Goal: Task Accomplishment & Management: Complete application form

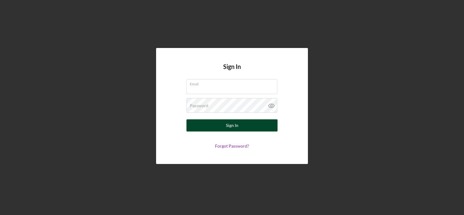
type input "[EMAIL_ADDRESS][DOMAIN_NAME]"
click at [245, 128] on button "Sign In" at bounding box center [231, 125] width 91 height 12
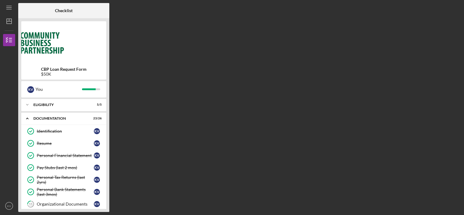
click at [108, 177] on div "CBP Loan Request Form $50K K V You Icon/Expander Eligibility 5 / 5 Icon/Expande…" at bounding box center [63, 115] width 91 height 194
click at [107, 152] on div "CBP Loan Request Form $50K K V You Icon/Expander Eligibility 5 / 5 Icon/Expande…" at bounding box center [63, 115] width 91 height 194
click at [95, 132] on div "K V" at bounding box center [97, 131] width 6 height 6
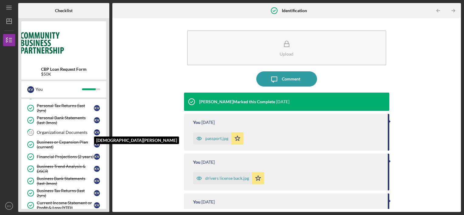
scroll to position [73, 0]
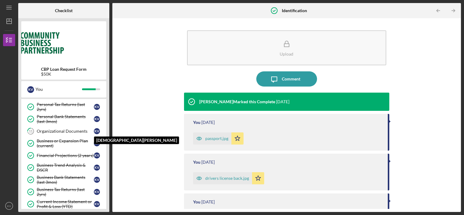
click at [95, 132] on div "K V" at bounding box center [97, 131] width 6 height 6
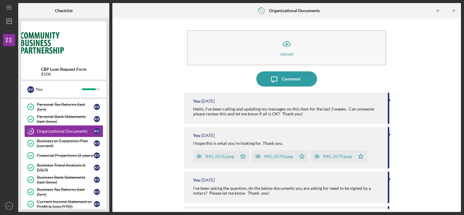
drag, startPoint x: 458, startPoint y: 60, endPoint x: 458, endPoint y: 68, distance: 7.9
click at [458, 68] on div "Icon/Upload Upload Icon/Message Comment You [DATE] Hello, I've been calling and…" at bounding box center [286, 115] width 349 height 194
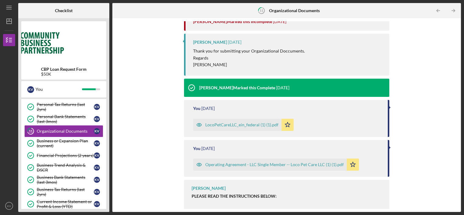
scroll to position [463, 0]
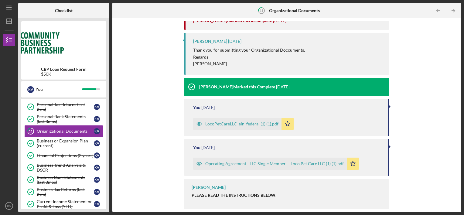
click at [460, 58] on div "Icon/Upload Upload Icon/Message Comment You [DATE] Hello, I've been calling and…" at bounding box center [286, 115] width 349 height 194
click at [459, 55] on div "Icon/Upload Upload Icon/Message Comment You [DATE] Hello, I've been calling and…" at bounding box center [286, 115] width 349 height 194
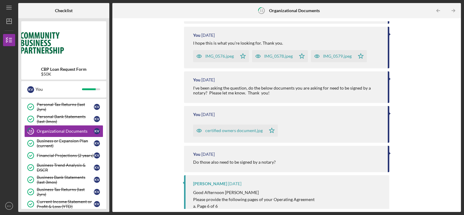
scroll to position [0, 0]
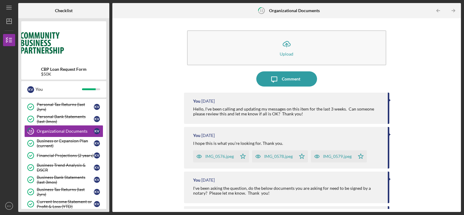
click at [109, 90] on div "CBP Loan Request Form $50K K V You Icon/Expander Eligibility 5 / 5 Icon/Expande…" at bounding box center [63, 115] width 91 height 194
drag, startPoint x: 458, startPoint y: 60, endPoint x: 459, endPoint y: 69, distance: 9.2
click at [459, 69] on div "Icon/Upload Upload Icon/Message Comment You [DATE] Hello, I've been calling and…" at bounding box center [286, 115] width 349 height 194
drag, startPoint x: 458, startPoint y: 66, endPoint x: 464, endPoint y: 95, distance: 30.0
click at [464, 95] on html "Icon/Menu 11 Organizational Documents Checklist CBP Loan Request Form $50K K V …" at bounding box center [232, 107] width 464 height 215
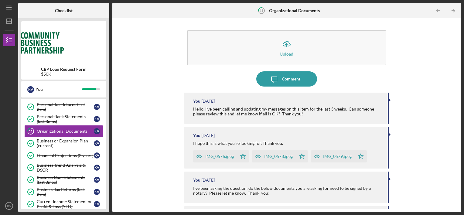
click at [458, 93] on div "Icon/Upload Upload Icon/Message Comment You [DATE] Hello, I've been calling and…" at bounding box center [286, 115] width 349 height 194
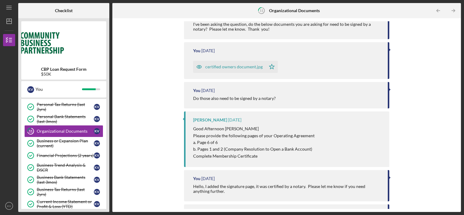
drag, startPoint x: 457, startPoint y: 97, endPoint x: 456, endPoint y: 128, distance: 31.0
click at [456, 128] on div "Icon/Upload Upload Icon/Message Comment You [DATE] Hello, I've been calling and…" at bounding box center [286, 115] width 349 height 194
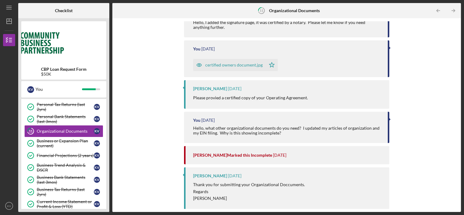
click at [458, 61] on div "Icon/Upload Upload Icon/Message Comment You [DATE] Hello, I've been calling and…" at bounding box center [286, 115] width 349 height 194
click at [458, 60] on div "Icon/Upload Upload Icon/Message Comment You [DATE] Hello, I've been calling and…" at bounding box center [286, 115] width 349 height 194
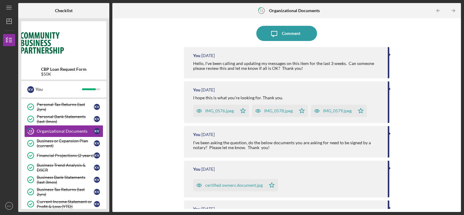
scroll to position [47, 0]
